Goal: Transaction & Acquisition: Purchase product/service

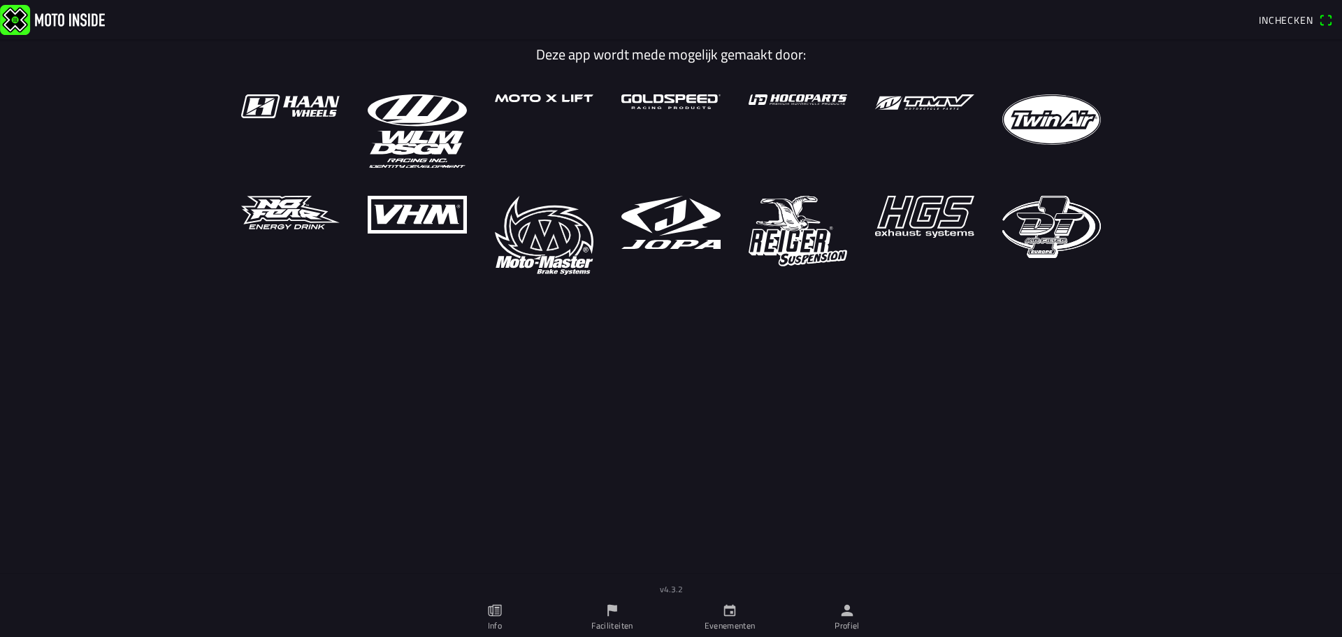
click at [851, 617] on icon "person" at bounding box center [847, 610] width 15 height 15
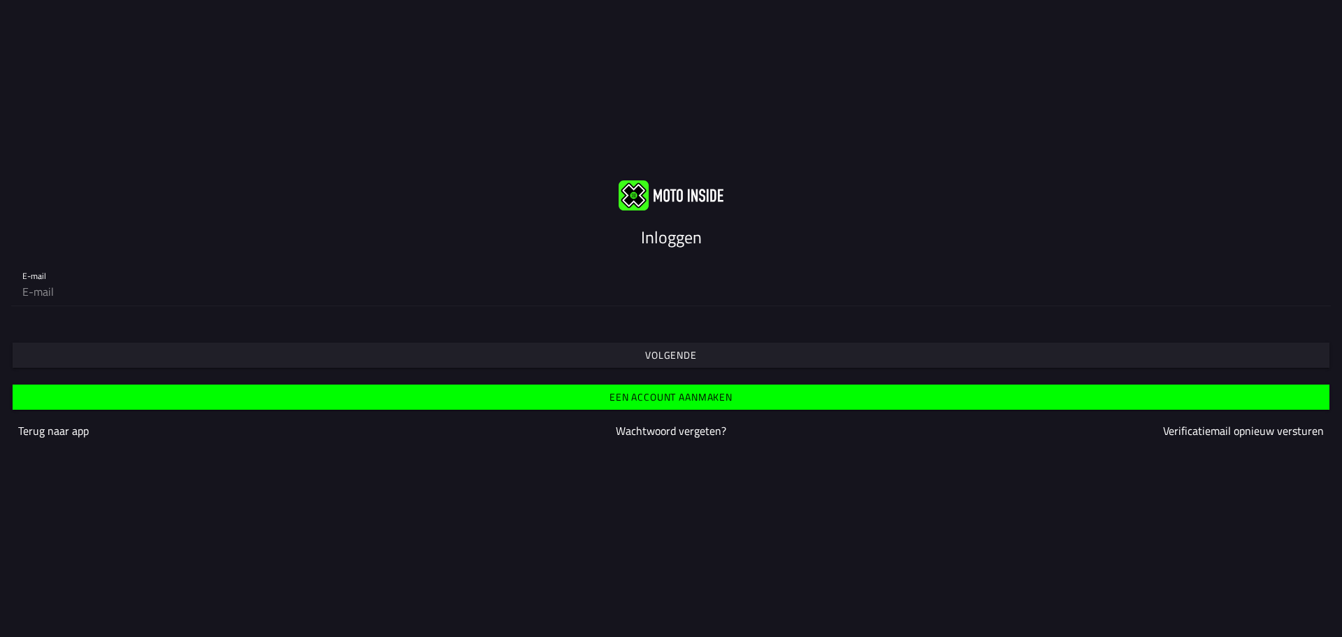
click at [150, 290] on input "email" at bounding box center [671, 292] width 1298 height 28
paste input "[EMAIL_ADDRESS][DOMAIN_NAME]"
type input "[EMAIL_ADDRESS][DOMAIN_NAME]"
click at [643, 362] on span "Volgende" at bounding box center [671, 355] width 1296 height 25
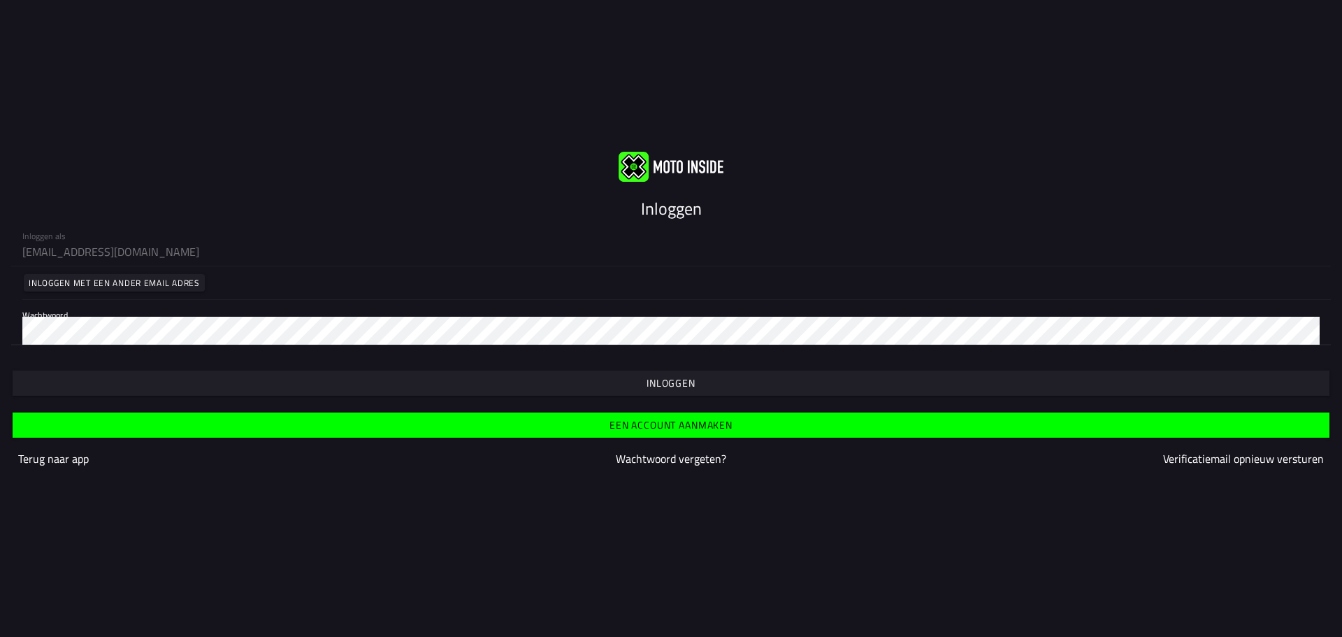
click at [0, 0] on slot "Inloggen" at bounding box center [0, 0] width 0 height 0
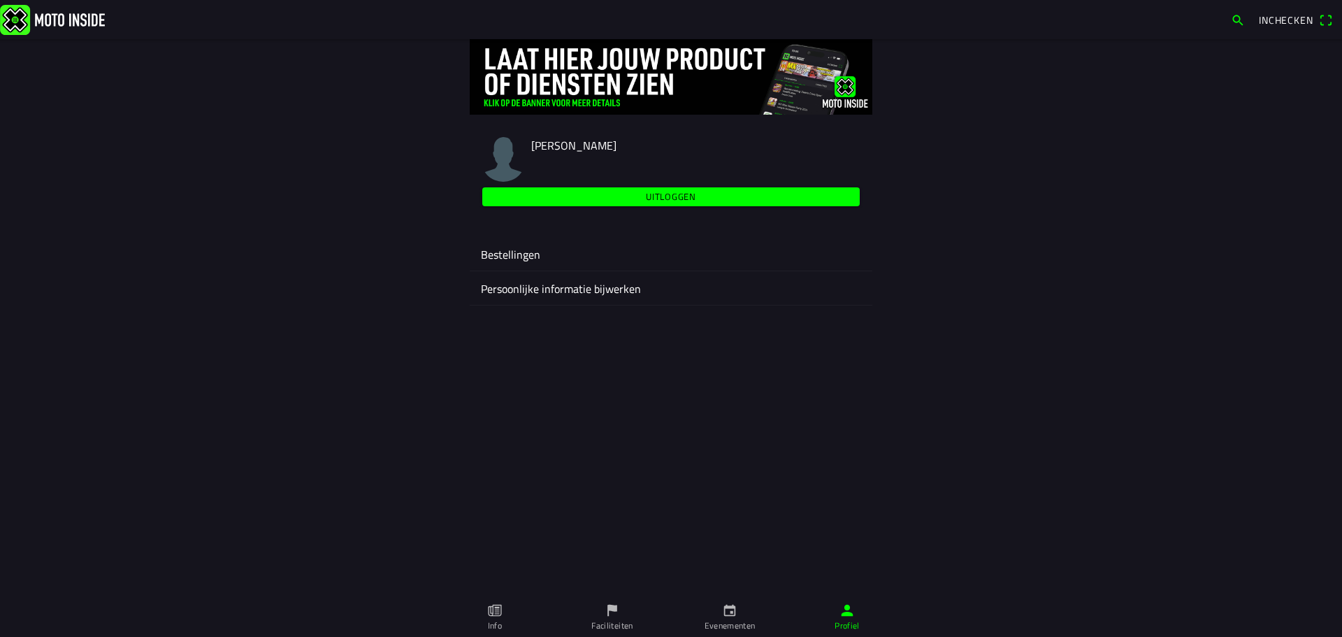
click at [843, 608] on icon "person" at bounding box center [847, 610] width 15 height 15
click at [749, 613] on link "Evenementen" at bounding box center [729, 617] width 117 height 39
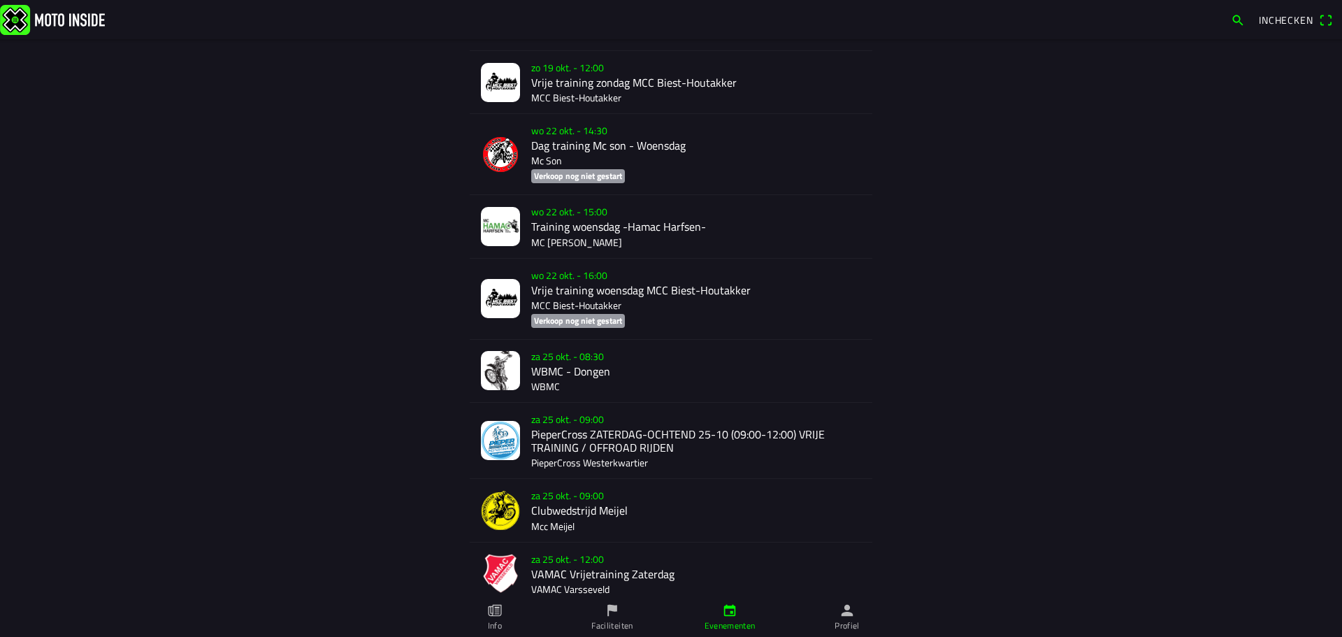
scroll to position [860, 0]
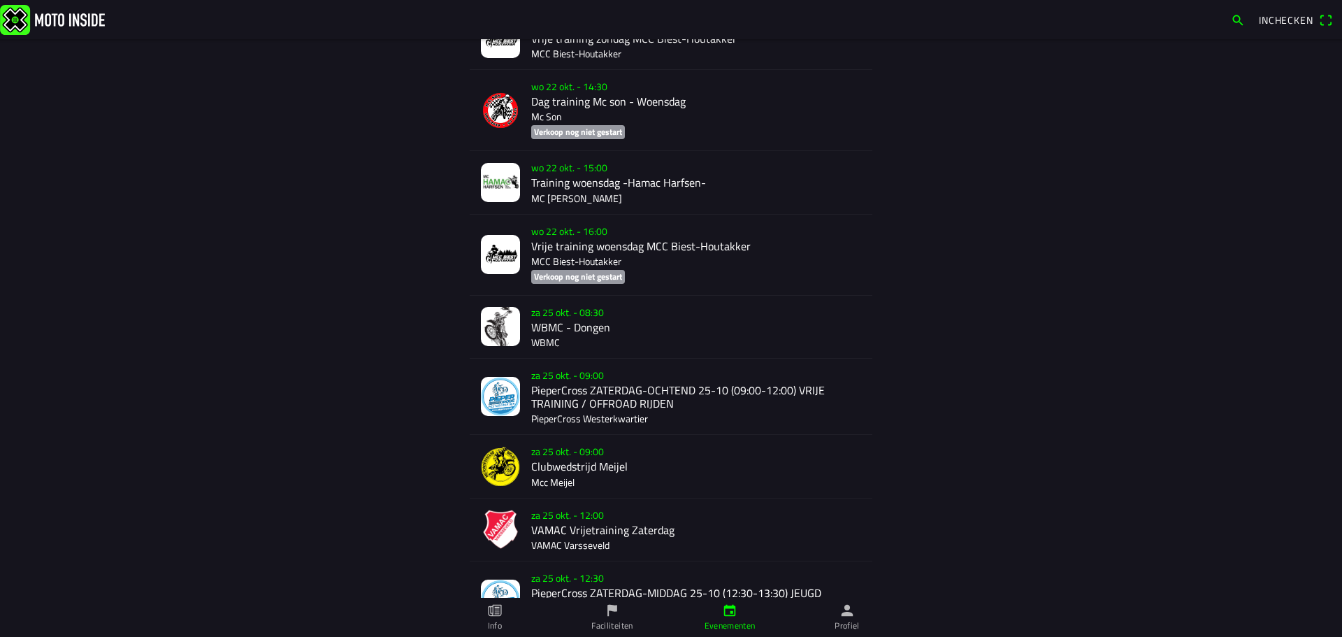
click at [574, 454] on div "[DATE] 09:00 Clubwedstrijd [PERSON_NAME]" at bounding box center [696, 466] width 330 height 62
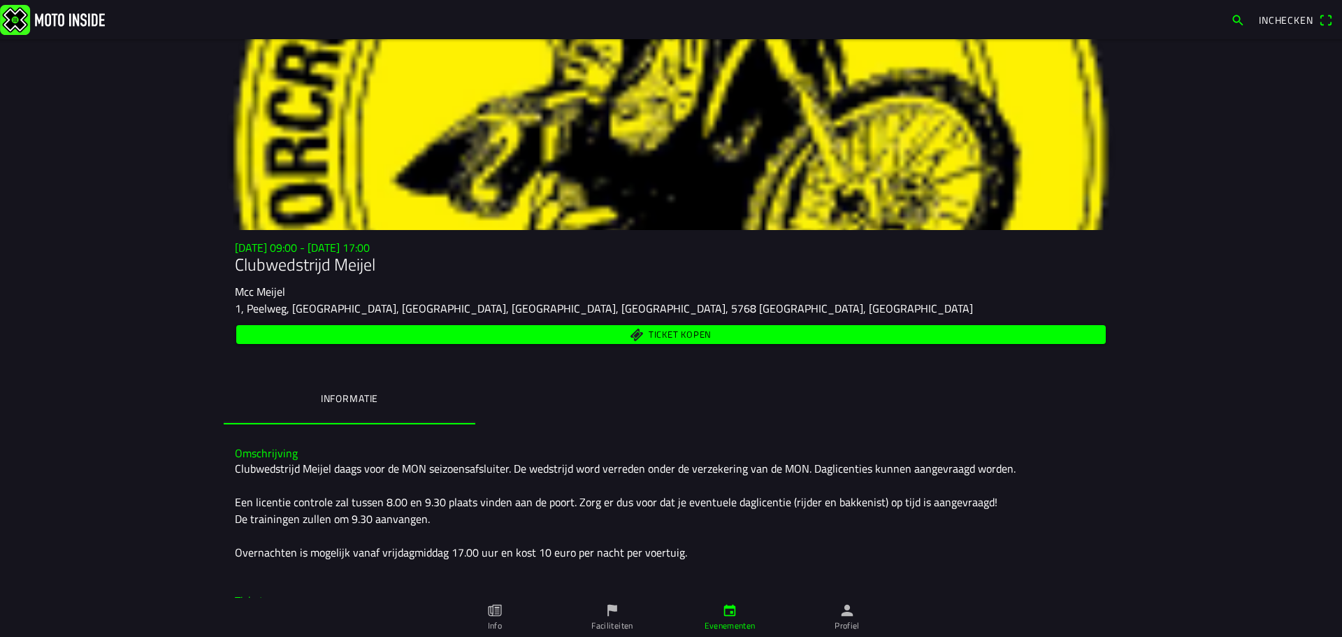
click at [677, 337] on span "Ticket kopen" at bounding box center [680, 334] width 63 height 9
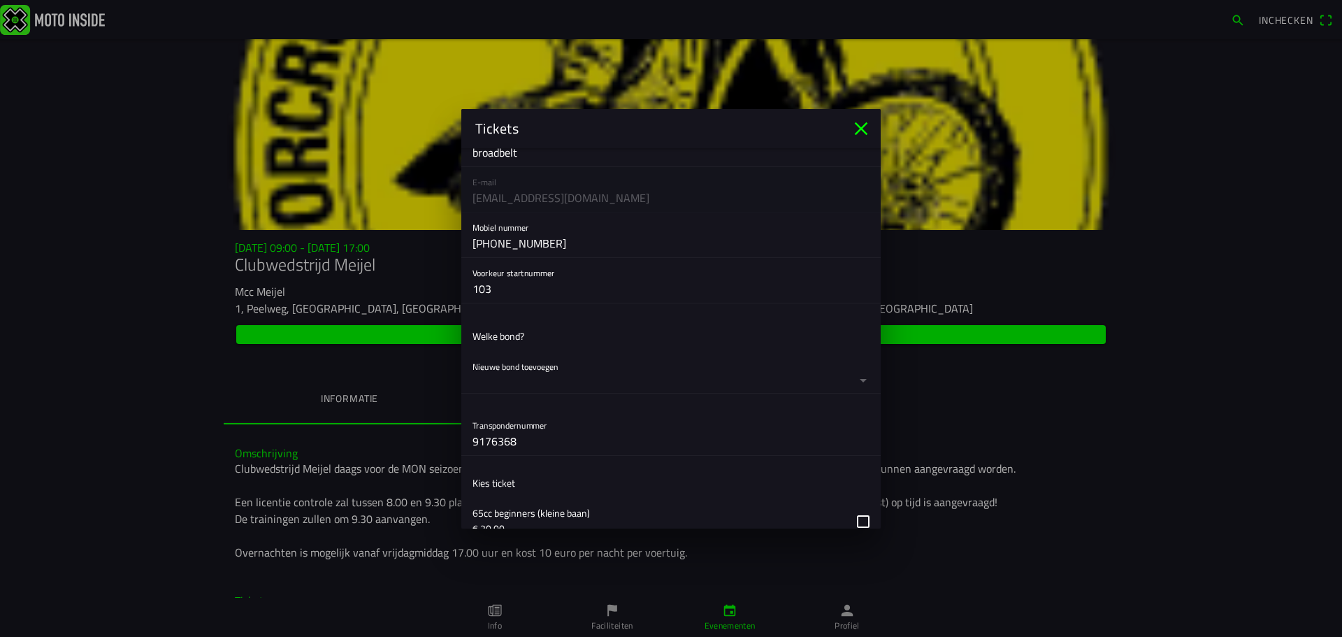
scroll to position [125, 0]
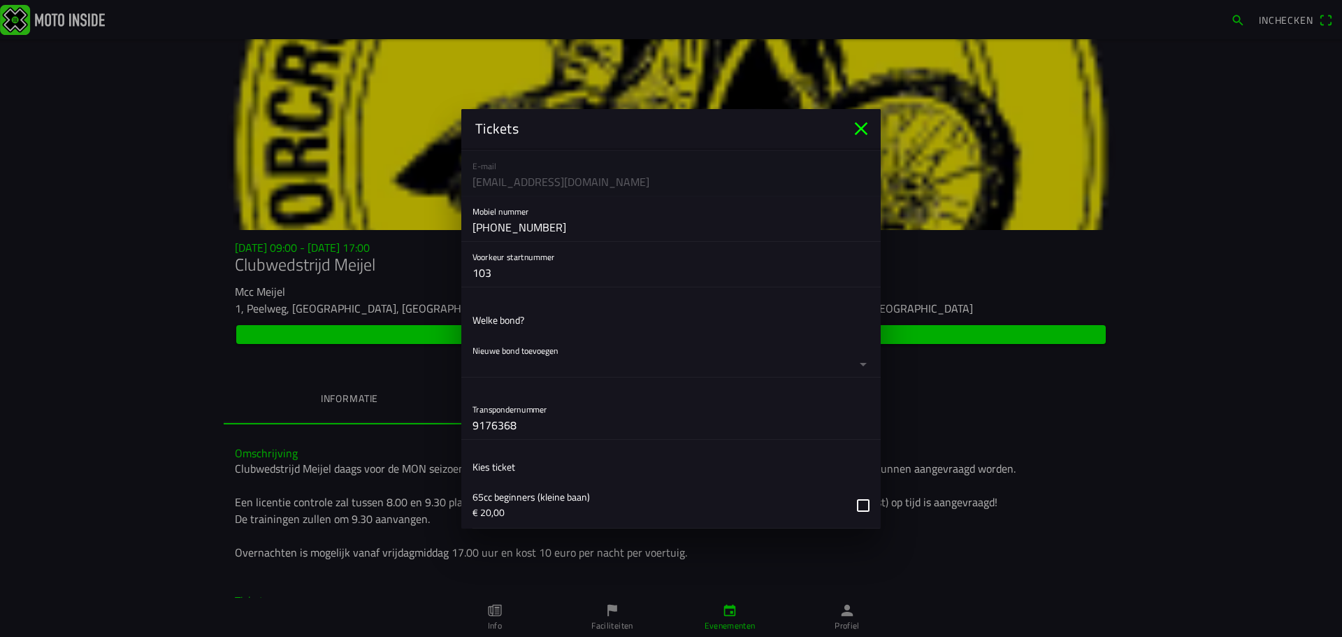
click at [859, 364] on button "button" at bounding box center [677, 356] width 408 height 41
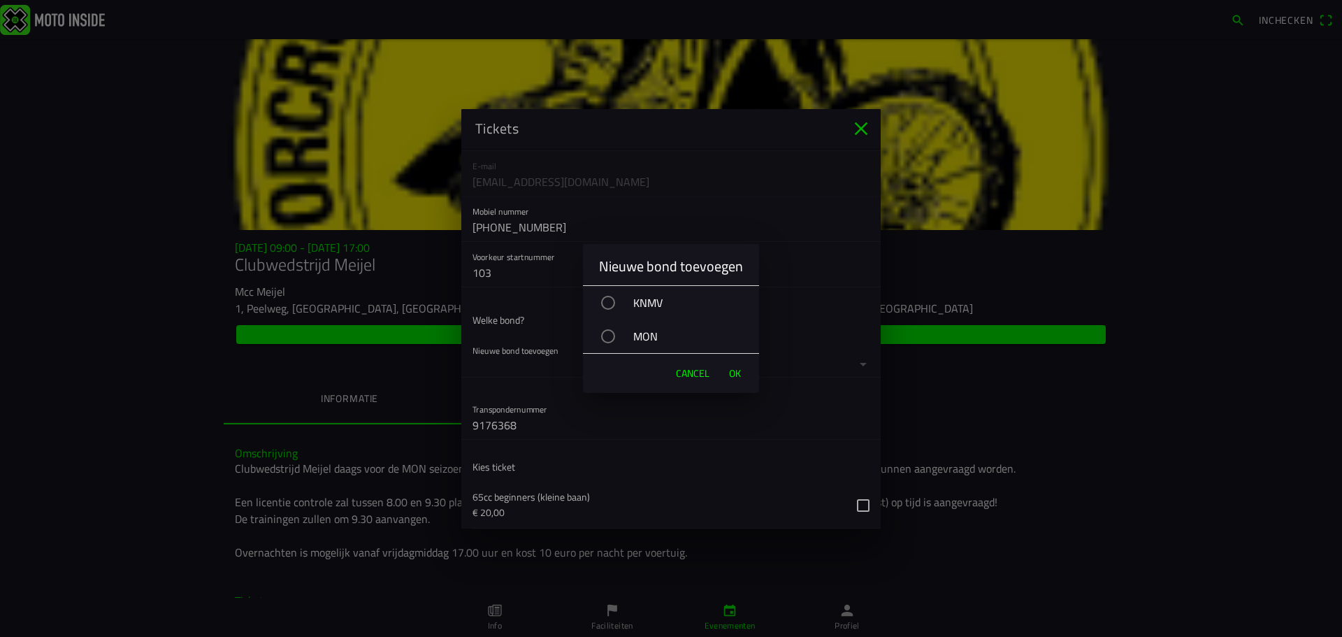
click at [609, 306] on div "button" at bounding box center [608, 303] width 14 height 14
click at [743, 372] on button "OK" at bounding box center [735, 373] width 26 height 28
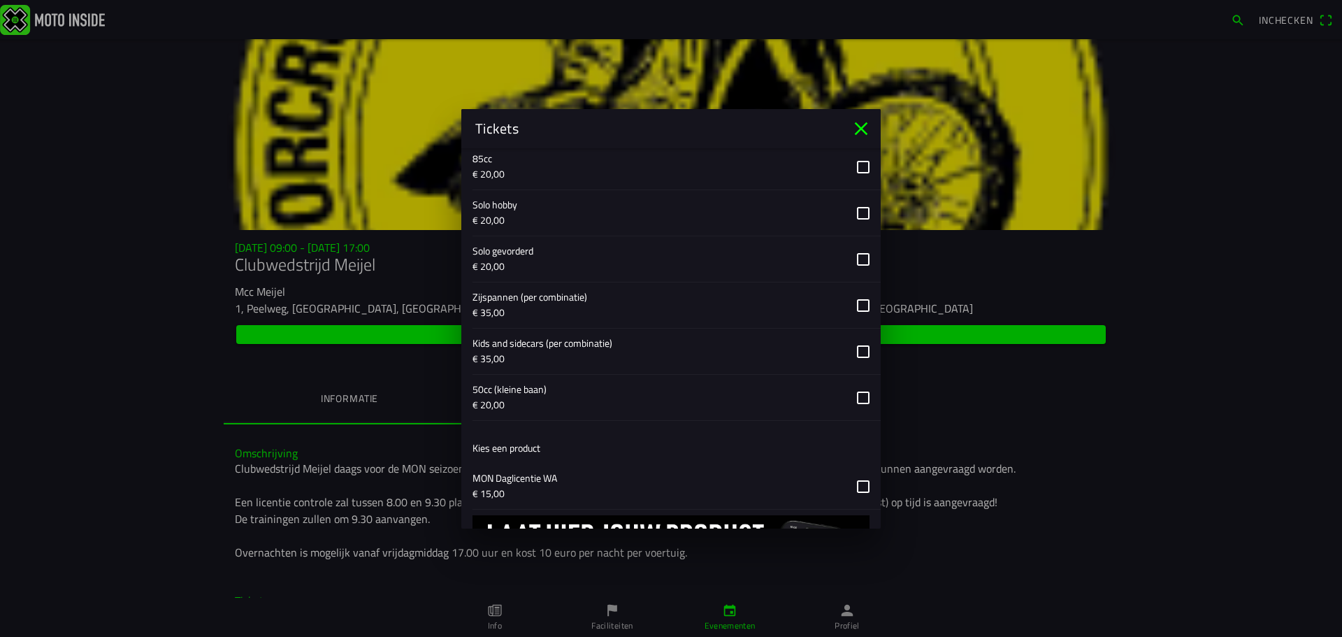
scroll to position [628, 0]
click at [865, 255] on button "button" at bounding box center [677, 255] width 408 height 45
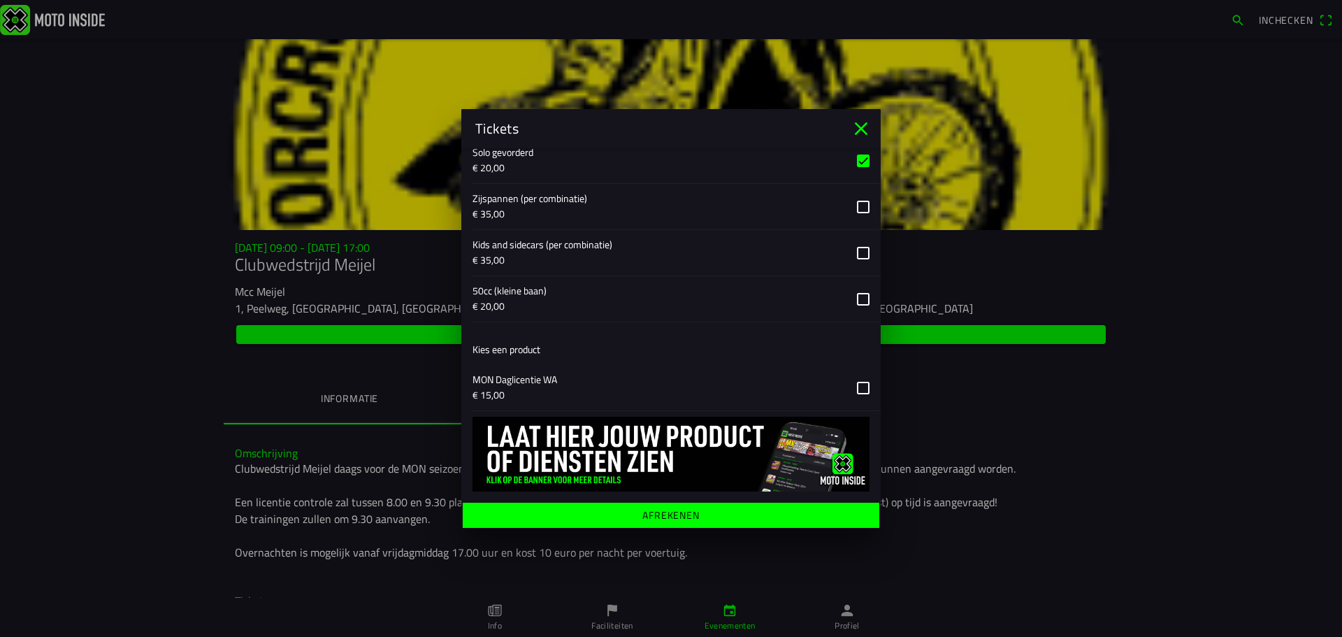
scroll to position [725, 0]
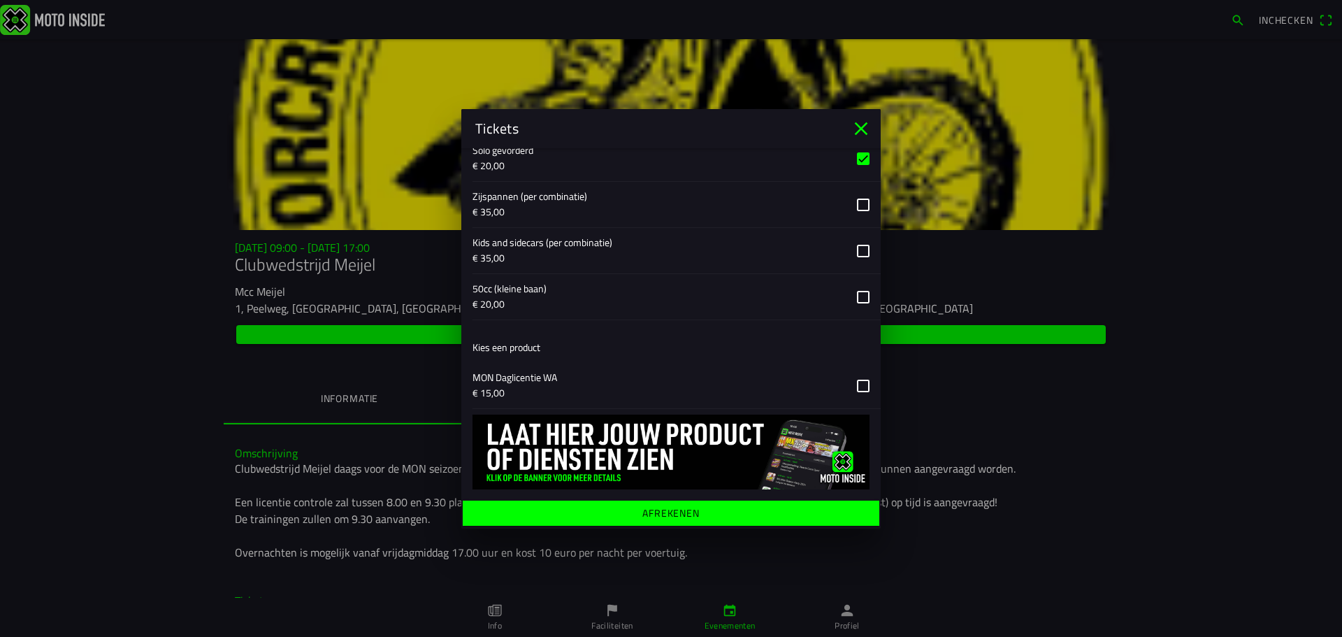
click at [702, 515] on span "Afrekenen" at bounding box center [670, 512] width 395 height 25
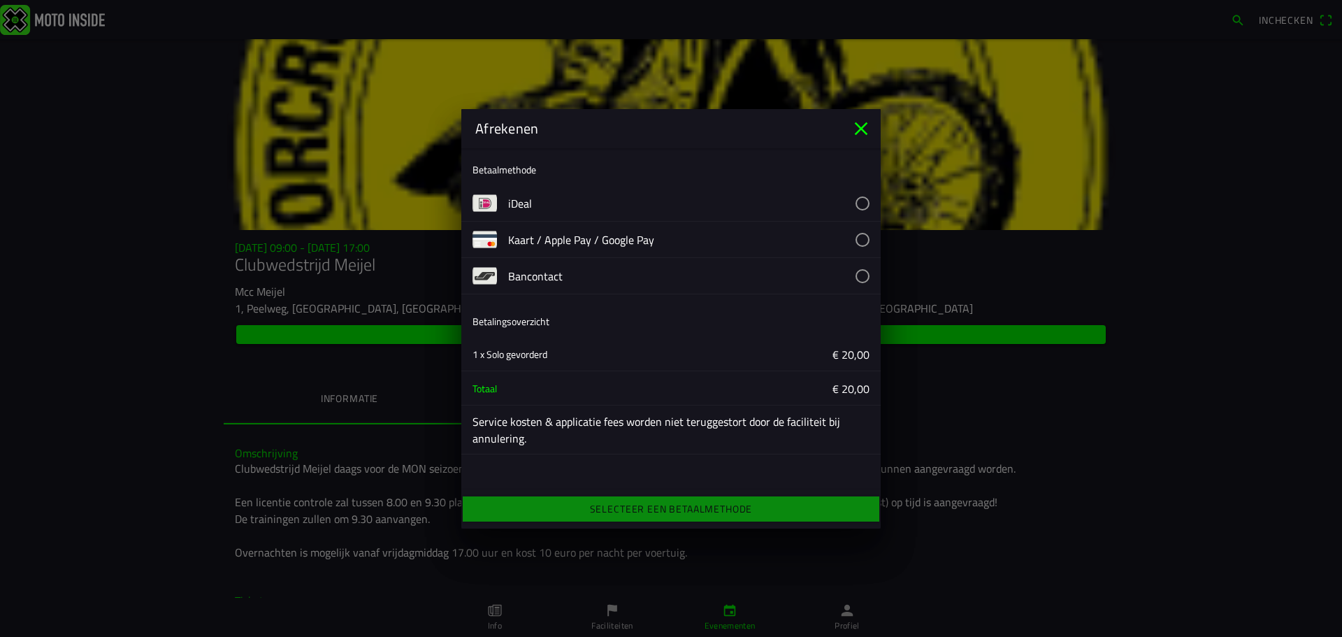
click at [870, 129] on icon "close" at bounding box center [861, 128] width 22 height 22
